Goal: Task Accomplishment & Management: Manage account settings

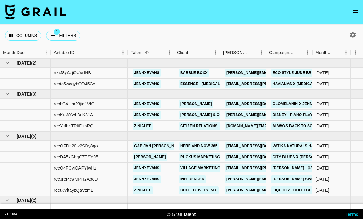
click at [353, 36] on icon "button" at bounding box center [352, 34] width 7 height 7
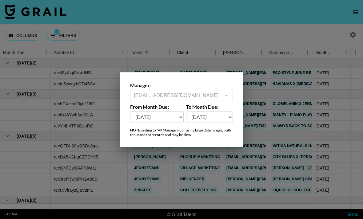
click at [175, 118] on select "Oct '26 Sep '26 Aug '26 Jul '26 Jun '26 May '26 Apr '26 Mar '26 Feb '26 Jan '26…" at bounding box center [157, 117] width 54 height 12
select select "Jan '25"
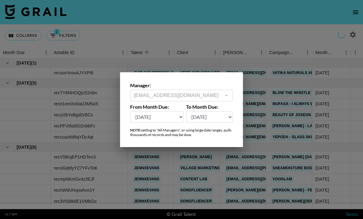
click at [290, 35] on div at bounding box center [181, 109] width 363 height 219
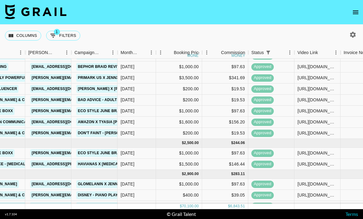
scroll to position [340, 199]
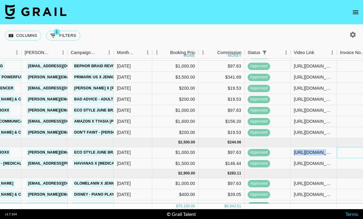
click at [339, 154] on div at bounding box center [360, 152] width 46 height 11
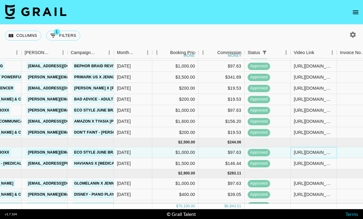
click at [314, 154] on div "[URL][DOMAIN_NAME]" at bounding box center [314, 153] width 40 height 6
click at [313, 151] on input "[URL][DOMAIN_NAME]" at bounding box center [318, 153] width 54 height 6
click at [314, 152] on input "[URL][DOMAIN_NAME]" at bounding box center [318, 153] width 54 height 6
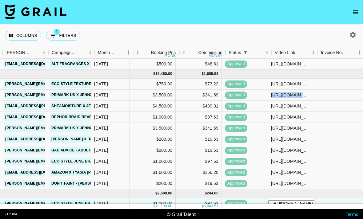
scroll to position [288, 223]
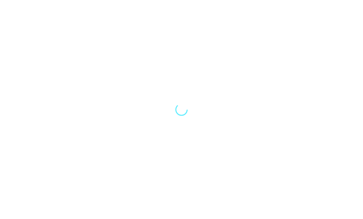
scroll to position [20, 0]
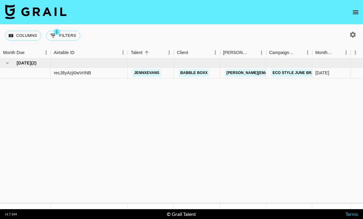
click at [353, 32] on icon "button" at bounding box center [353, 35] width 6 height 6
select select "[DATE]"
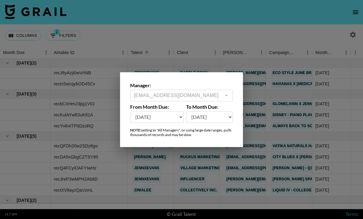
click at [328, 26] on div at bounding box center [181, 109] width 363 height 219
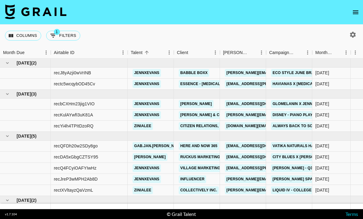
scroll to position [0, 0]
click at [360, 11] on button "open drawer" at bounding box center [356, 12] width 12 height 12
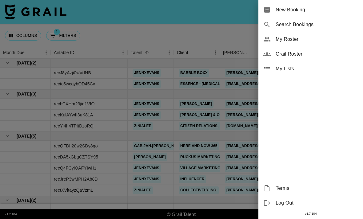
click at [313, 39] on span "My Roster" at bounding box center [317, 39] width 83 height 7
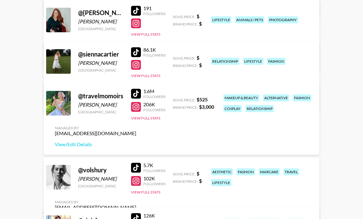
scroll to position [913, 0]
click at [90, 144] on link "View/Edit Details" at bounding box center [96, 145] width 82 height 6
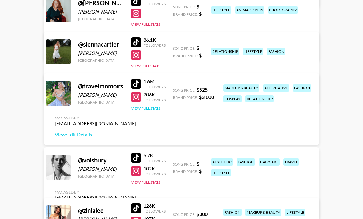
click at [151, 110] on button "View Full Stats" at bounding box center [145, 108] width 29 height 5
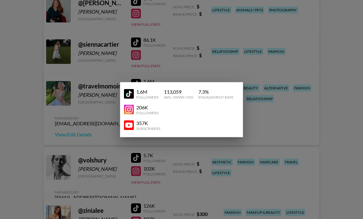
click at [131, 114] on img at bounding box center [129, 110] width 10 height 10
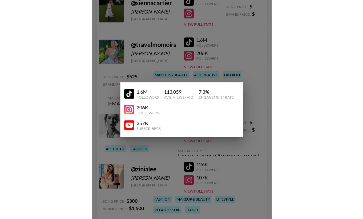
scroll to position [680, 0]
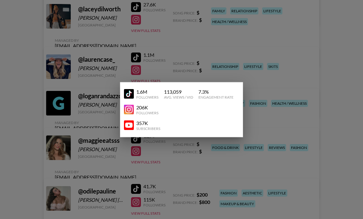
click at [139, 91] on div "1.6M" at bounding box center [147, 92] width 22 height 6
click at [129, 94] on img at bounding box center [129, 94] width 10 height 10
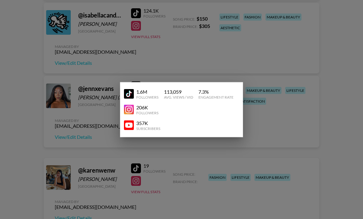
scroll to position [648, 0]
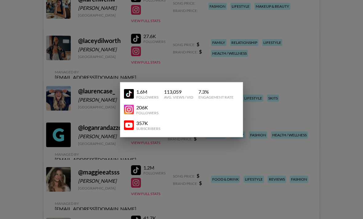
click at [305, 105] on div at bounding box center [181, 109] width 363 height 219
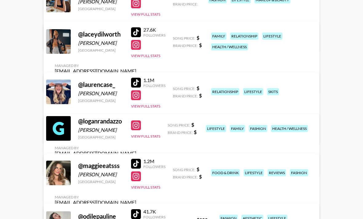
scroll to position [662, 0]
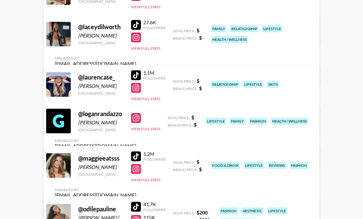
click at [140, 92] on div at bounding box center [136, 88] width 10 height 10
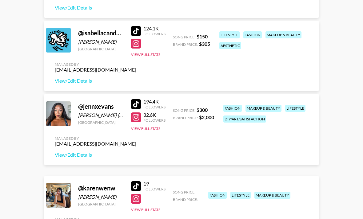
scroll to position [604, 0]
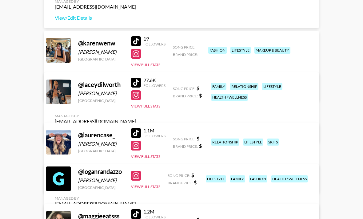
click at [135, 180] on div at bounding box center [136, 176] width 10 height 10
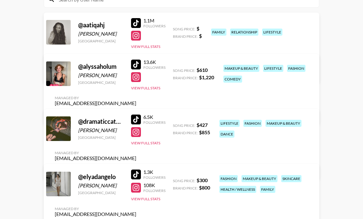
scroll to position [0, 0]
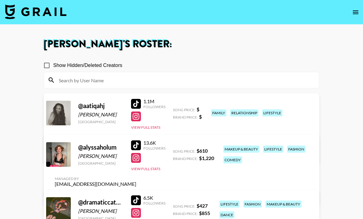
click at [51, 16] on img at bounding box center [36, 11] width 62 height 15
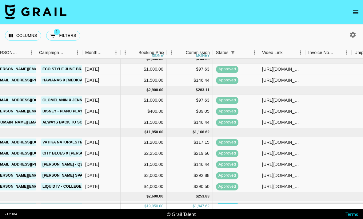
scroll to position [0, 230]
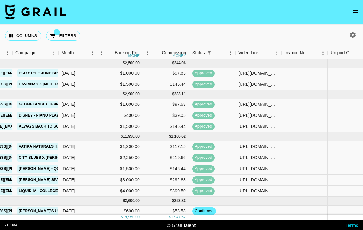
scroll to position [0, 255]
